Goal: Task Accomplishment & Management: Complete application form

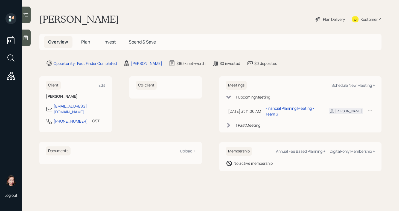
click at [330, 20] on div "Plan Delivery" at bounding box center [334, 19] width 22 height 6
click at [331, 16] on div "Plan Delivery" at bounding box center [329, 19] width 31 height 12
click at [148, 62] on div "[PERSON_NAME]" at bounding box center [146, 63] width 31 height 6
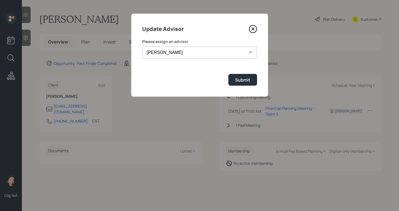
click at [182, 57] on select "[PERSON_NAME] [PERSON_NAME] End [PERSON_NAME] [PERSON_NAME] [PERSON_NAME] [PERS…" at bounding box center [199, 53] width 115 height 12
select select "b1d8ea90-abcc-42aa-86cc-4f33a132aacc"
click at [142, 47] on select "[PERSON_NAME] [PERSON_NAME] End [PERSON_NAME] [PERSON_NAME] [PERSON_NAME] [PERS…" at bounding box center [199, 53] width 115 height 12
click at [243, 80] on div "Submit" at bounding box center [242, 80] width 15 height 6
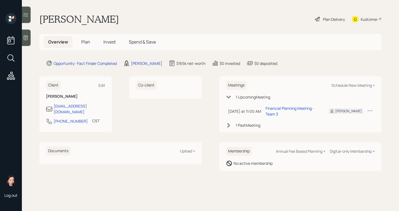
click at [334, 21] on div "Plan Delivery" at bounding box center [334, 19] width 22 height 6
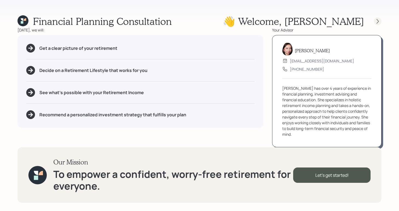
click at [375, 18] on div at bounding box center [373, 22] width 18 height 8
click at [378, 20] on icon at bounding box center [377, 21] width 5 height 5
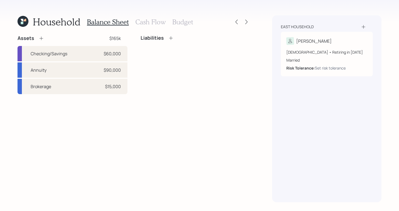
click at [149, 23] on h3 "Cash Flow" at bounding box center [150, 22] width 30 height 8
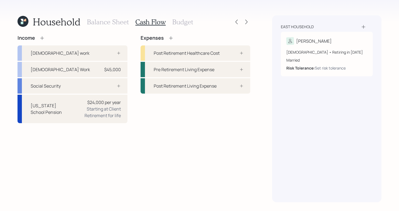
click at [100, 18] on h3 "Balance Sheet" at bounding box center [108, 22] width 42 height 8
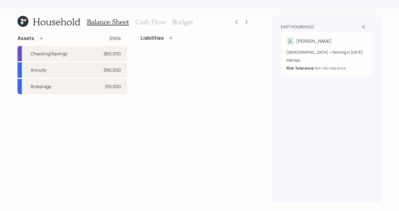
click at [151, 22] on h3 "Cash Flow" at bounding box center [150, 22] width 30 height 8
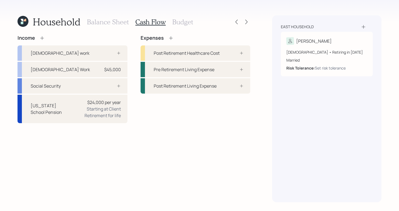
click at [184, 24] on h3 "Budget" at bounding box center [182, 22] width 21 height 8
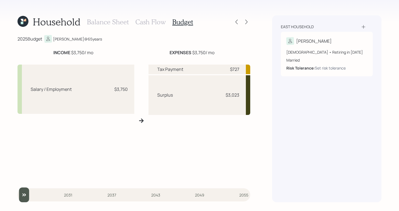
click at [244, 26] on div "Household Balance Sheet Cash Flow Budget" at bounding box center [134, 21] width 233 height 13
click at [244, 22] on icon at bounding box center [246, 21] width 5 height 5
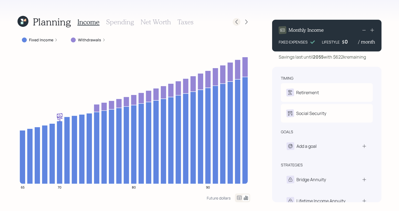
click at [235, 22] on icon at bounding box center [236, 21] width 5 height 5
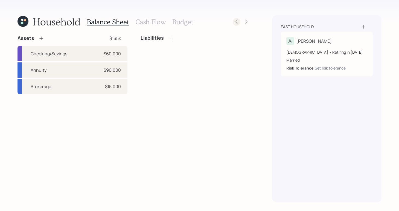
click at [234, 22] on icon at bounding box center [236, 21] width 5 height 5
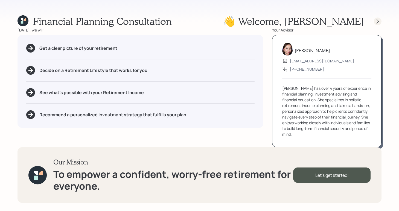
click at [375, 22] on icon at bounding box center [377, 21] width 5 height 5
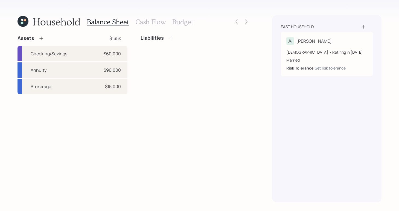
click at [366, 26] on icon at bounding box center [363, 26] width 5 height 5
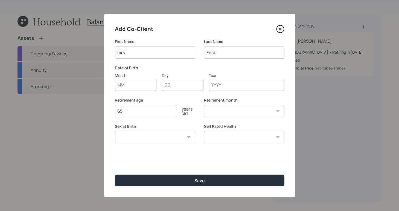
type input "mrs"
click at [236, 90] on input "Year" at bounding box center [247, 85] width 76 height 12
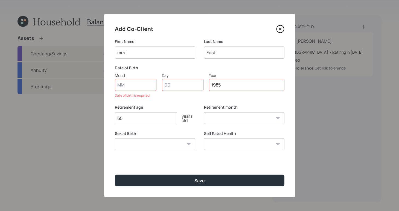
type input "1985"
click at [123, 88] on input "Month" at bounding box center [136, 85] width 42 height 12
type input "01"
select select "1"
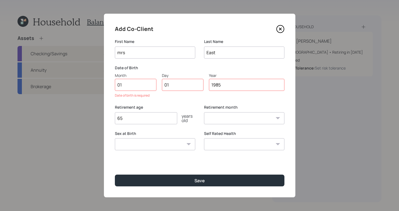
click at [243, 149] on div "Self Rated Health Excellent Very Good Good Fair Poor" at bounding box center [244, 144] width 80 height 26
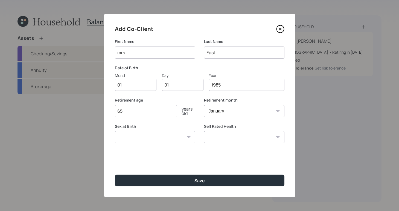
select select "excellent"
click at [204, 131] on select "Excellent Very Good Good Fair Poor" at bounding box center [244, 137] width 80 height 12
click at [166, 136] on select "[DEMOGRAPHIC_DATA] [DEMOGRAPHIC_DATA] Other / Prefer not to say" at bounding box center [155, 137] width 80 height 12
select select "[DEMOGRAPHIC_DATA]"
click at [115, 131] on select "[DEMOGRAPHIC_DATA] [DEMOGRAPHIC_DATA] Other / Prefer not to say" at bounding box center [155, 137] width 80 height 12
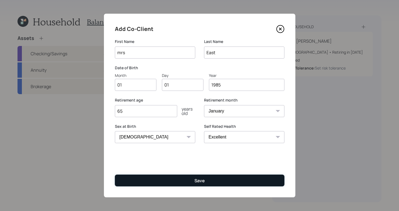
click at [201, 180] on div "Save" at bounding box center [200, 181] width 10 height 6
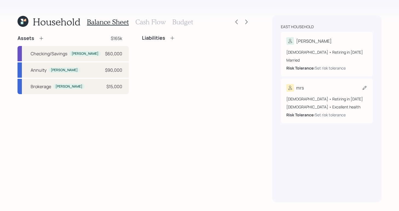
click at [314, 95] on div "[DEMOGRAPHIC_DATA] • Retiring in [DATE] [DEMOGRAPHIC_DATA] • Excellent health R…" at bounding box center [326, 105] width 81 height 26
select select "[DEMOGRAPHIC_DATA]"
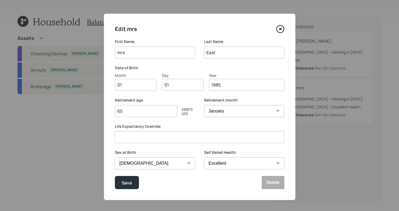
click at [120, 52] on input "mrs" at bounding box center [155, 53] width 80 height 12
type input "Mrs"
click at [116, 179] on button "Save" at bounding box center [127, 182] width 24 height 13
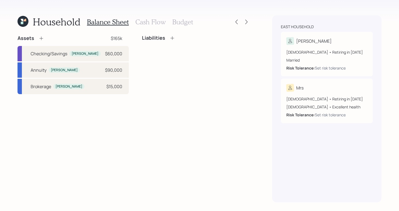
click at [155, 131] on div "Assets $165k Checking/Savings [PERSON_NAME] $60,000 Annuity [PERSON_NAME] $90,0…" at bounding box center [134, 118] width 233 height 167
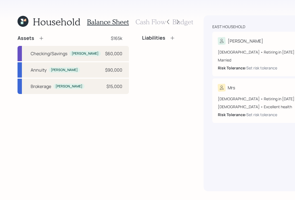
click at [146, 21] on h3 "Cash Flow" at bounding box center [150, 22] width 30 height 8
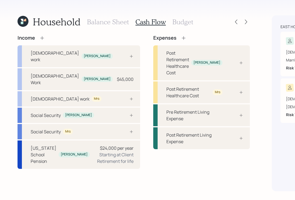
click at [111, 24] on h3 "Balance Sheet" at bounding box center [108, 22] width 42 height 8
